Goal: Use online tool/utility: Utilize a website feature to perform a specific function

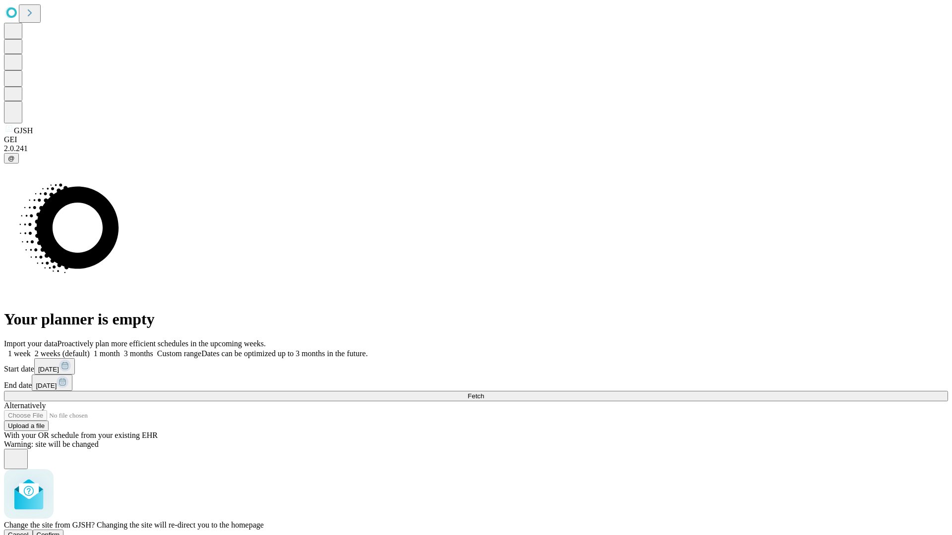
click at [60, 531] on span "Confirm" at bounding box center [48, 534] width 23 height 7
click at [90, 349] on label "2 weeks (default)" at bounding box center [60, 353] width 59 height 8
click at [484, 393] on span "Fetch" at bounding box center [475, 396] width 16 height 7
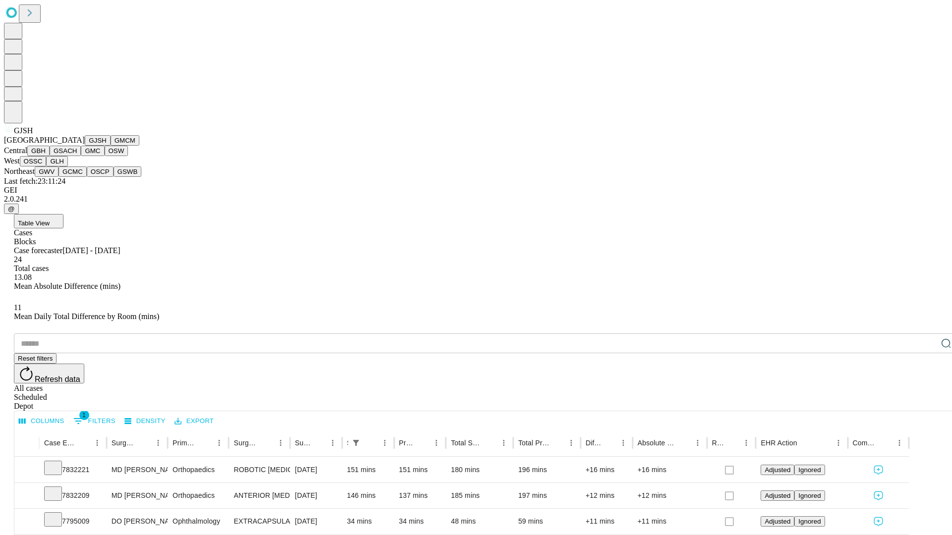
click at [111, 146] on button "GMCM" at bounding box center [125, 140] width 29 height 10
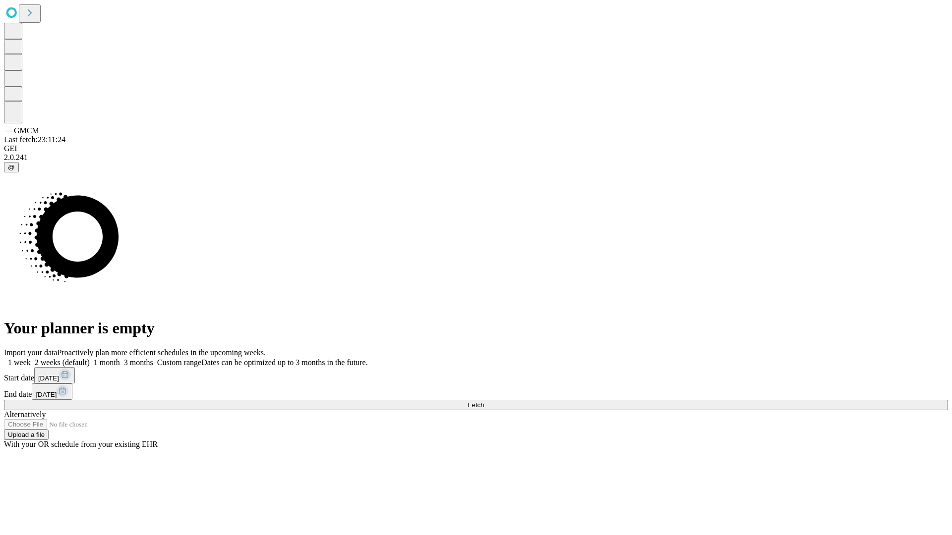
click at [90, 358] on label "2 weeks (default)" at bounding box center [60, 362] width 59 height 8
click at [484, 401] on span "Fetch" at bounding box center [475, 404] width 16 height 7
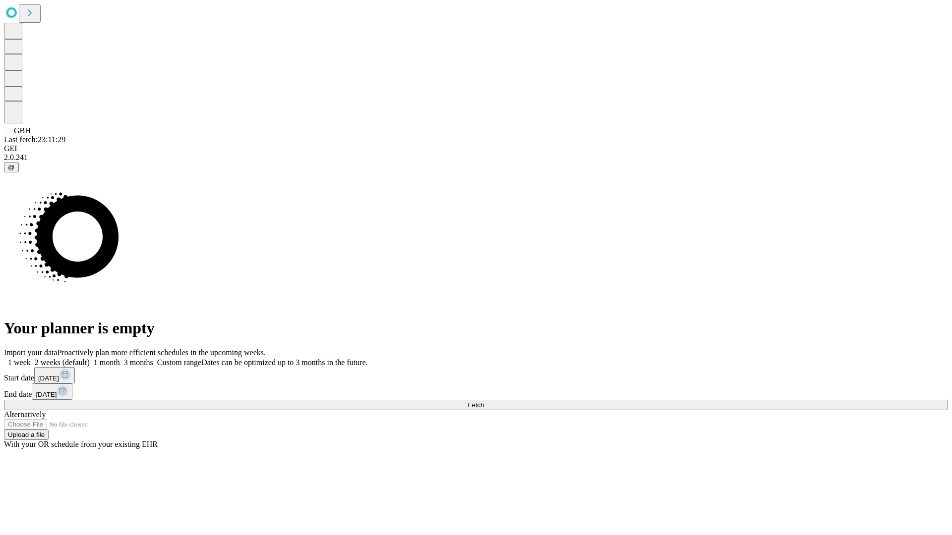
click at [90, 358] on label "2 weeks (default)" at bounding box center [60, 362] width 59 height 8
click at [484, 401] on span "Fetch" at bounding box center [475, 404] width 16 height 7
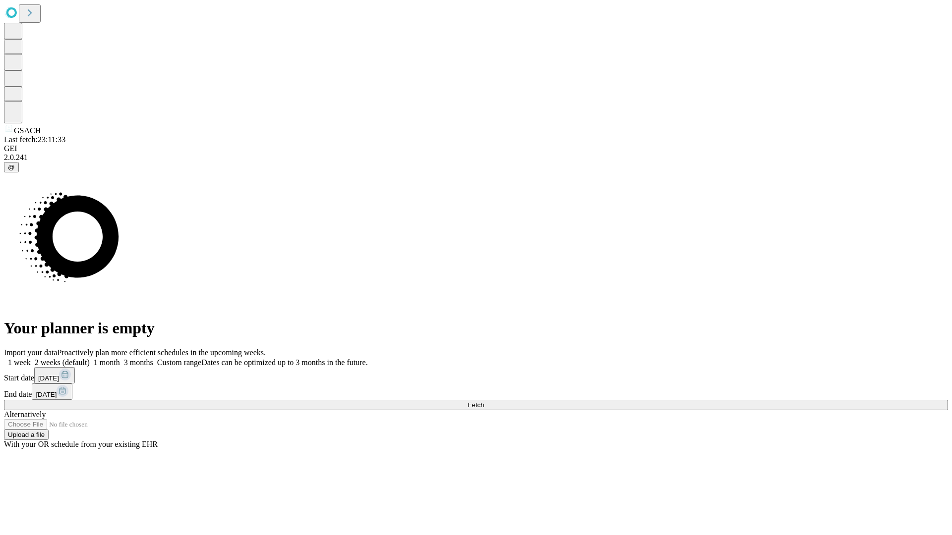
click at [90, 358] on label "2 weeks (default)" at bounding box center [60, 362] width 59 height 8
click at [484, 401] on span "Fetch" at bounding box center [475, 404] width 16 height 7
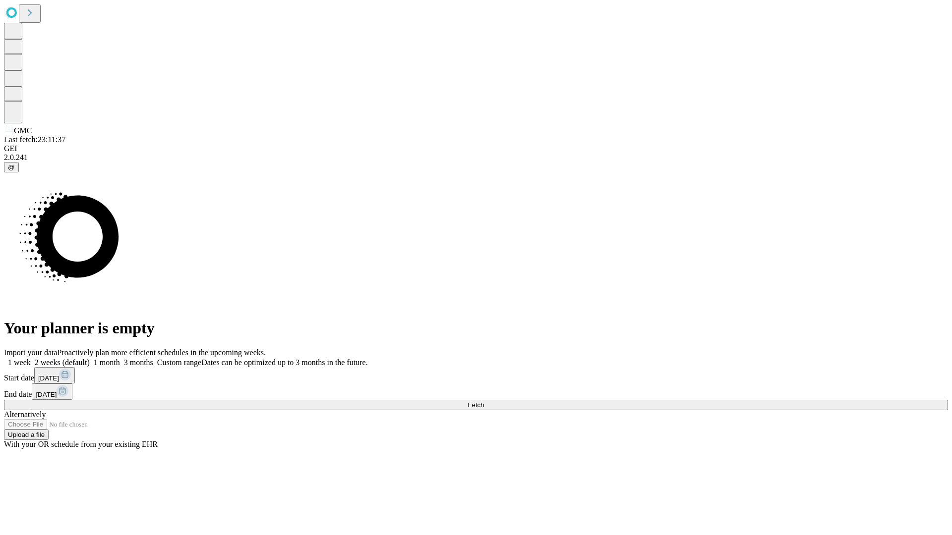
click at [90, 358] on label "2 weeks (default)" at bounding box center [60, 362] width 59 height 8
click at [484, 401] on span "Fetch" at bounding box center [475, 404] width 16 height 7
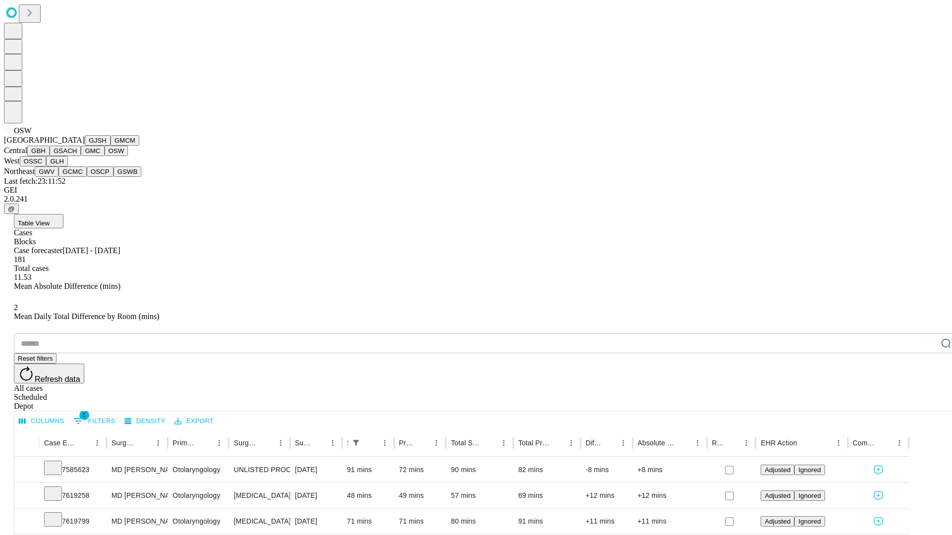
click at [47, 167] on button "OSSC" at bounding box center [33, 161] width 27 height 10
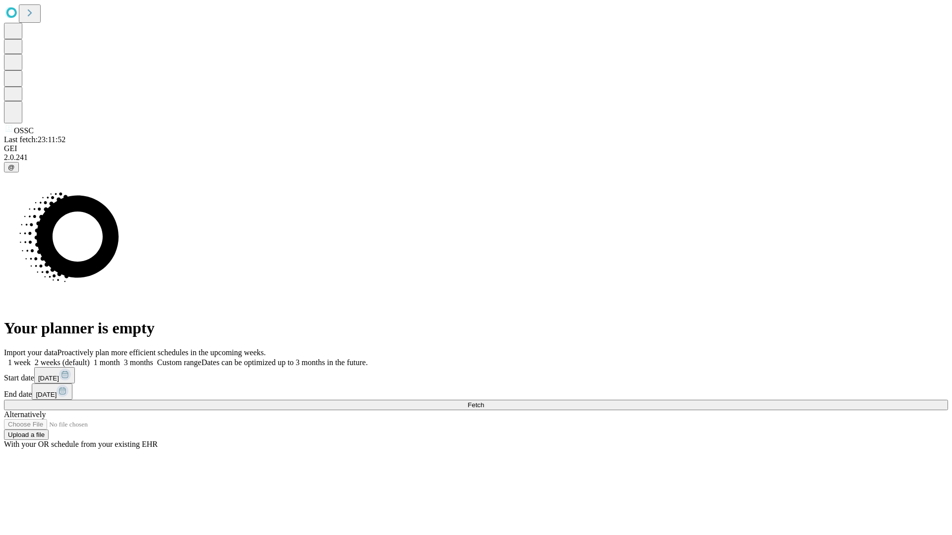
click at [484, 401] on span "Fetch" at bounding box center [475, 404] width 16 height 7
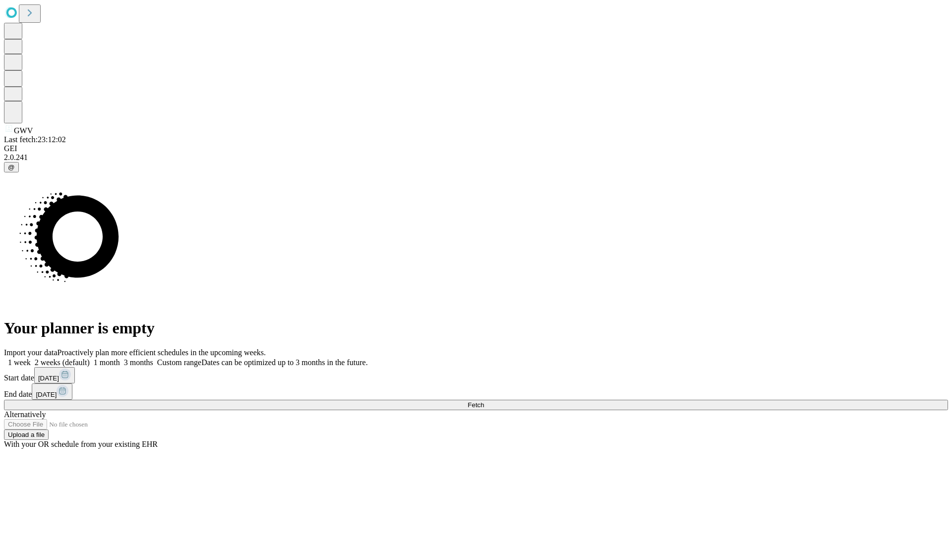
click at [90, 358] on label "2 weeks (default)" at bounding box center [60, 362] width 59 height 8
click at [484, 401] on span "Fetch" at bounding box center [475, 404] width 16 height 7
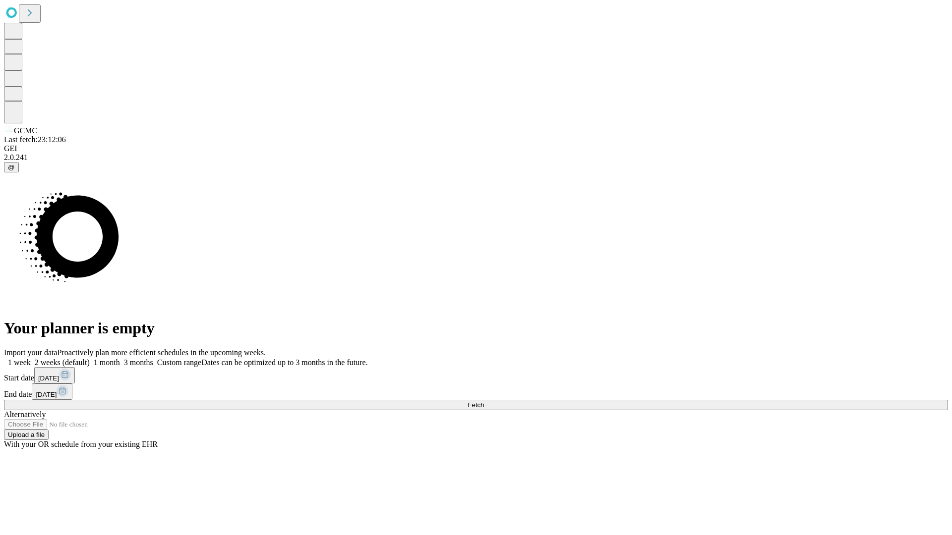
click at [90, 358] on label "2 weeks (default)" at bounding box center [60, 362] width 59 height 8
click at [484, 401] on span "Fetch" at bounding box center [475, 404] width 16 height 7
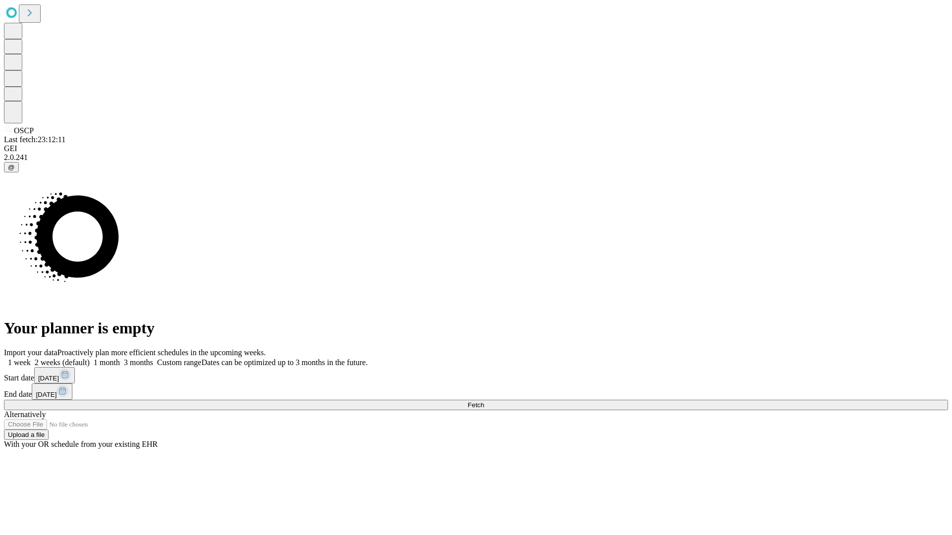
click at [90, 358] on label "2 weeks (default)" at bounding box center [60, 362] width 59 height 8
click at [484, 401] on span "Fetch" at bounding box center [475, 404] width 16 height 7
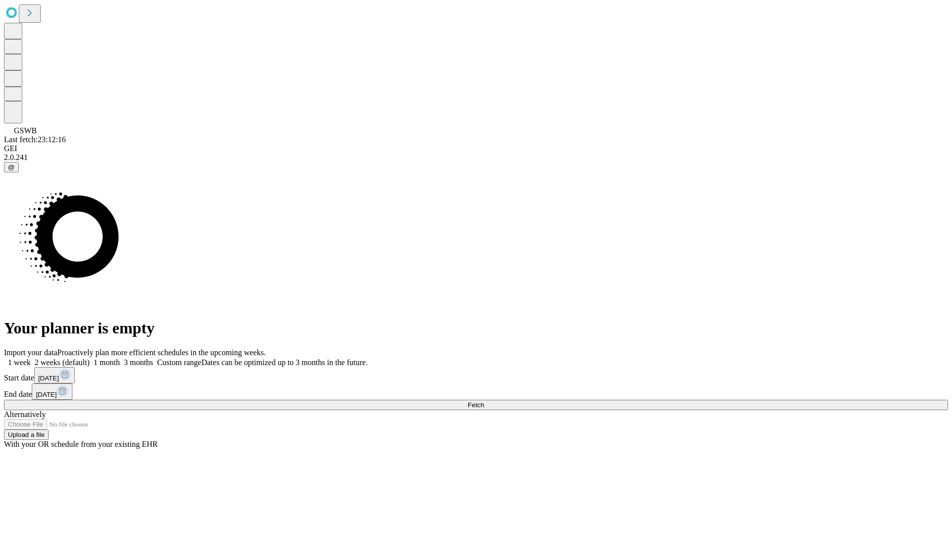
click at [90, 358] on label "2 weeks (default)" at bounding box center [60, 362] width 59 height 8
click at [484, 401] on span "Fetch" at bounding box center [475, 404] width 16 height 7
